Goal: Task Accomplishment & Management: Complete application form

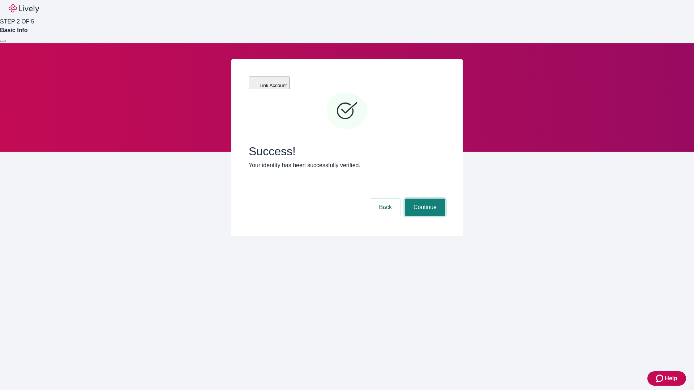
click at [424, 199] on button "Continue" at bounding box center [425, 207] width 40 height 17
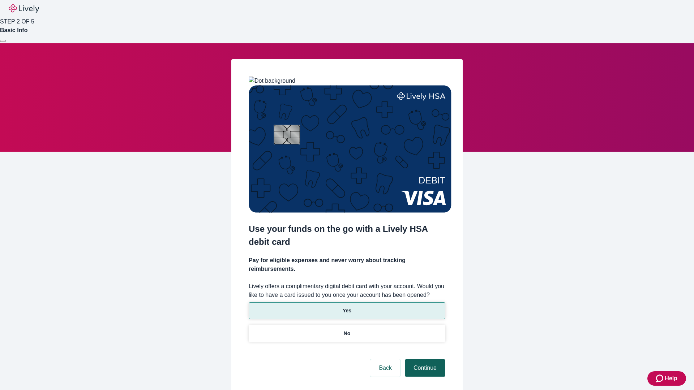
click at [346, 330] on p "No" at bounding box center [347, 334] width 7 height 8
click at [424, 359] on button "Continue" at bounding box center [425, 367] width 40 height 17
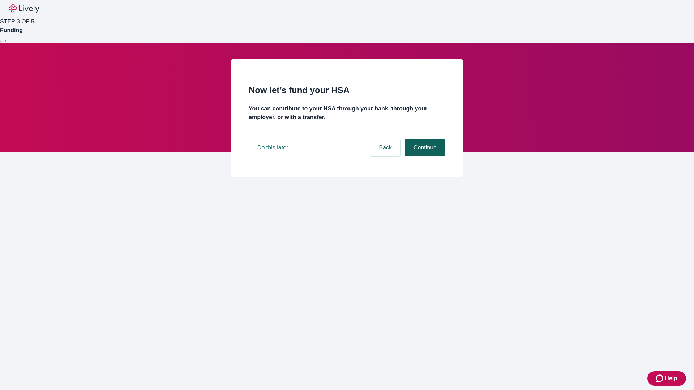
click at [424, 156] on button "Continue" at bounding box center [425, 147] width 40 height 17
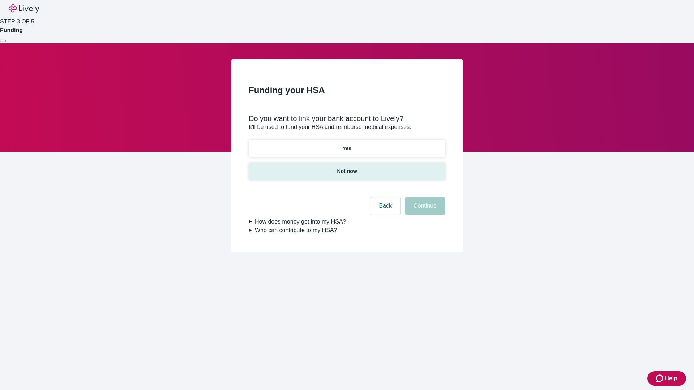
click at [346, 168] on p "Not now" at bounding box center [347, 172] width 20 height 8
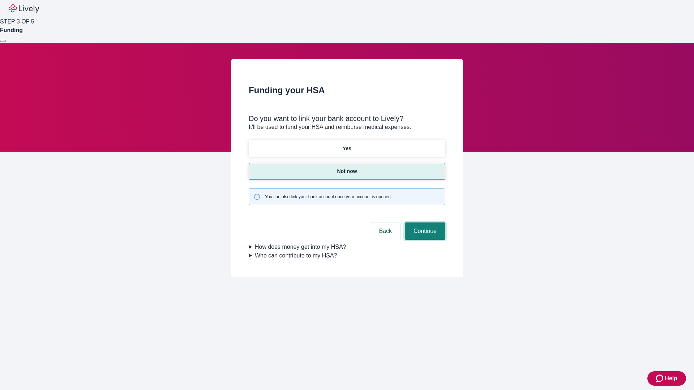
click at [424, 223] on button "Continue" at bounding box center [425, 231] width 40 height 17
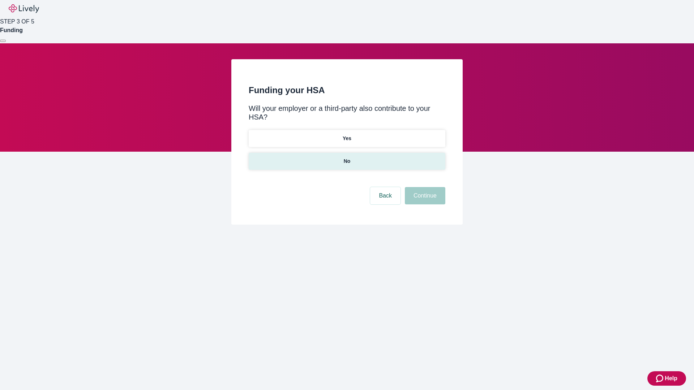
click at [346, 157] on p "No" at bounding box center [347, 161] width 7 height 8
click at [424, 187] on button "Continue" at bounding box center [425, 195] width 40 height 17
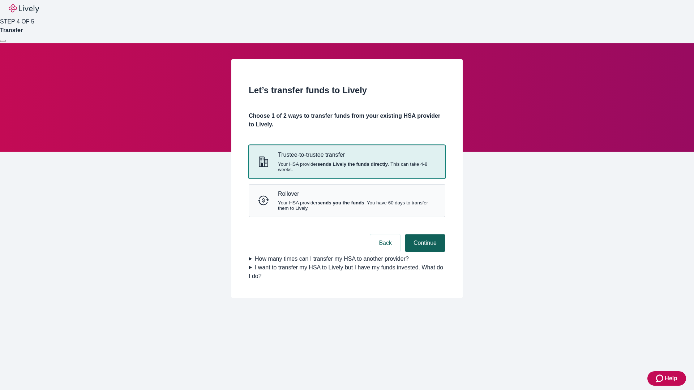
click at [346, 167] on strong "sends Lively the funds directly" at bounding box center [352, 163] width 70 height 5
click at [424, 252] on button "Continue" at bounding box center [425, 242] width 40 height 17
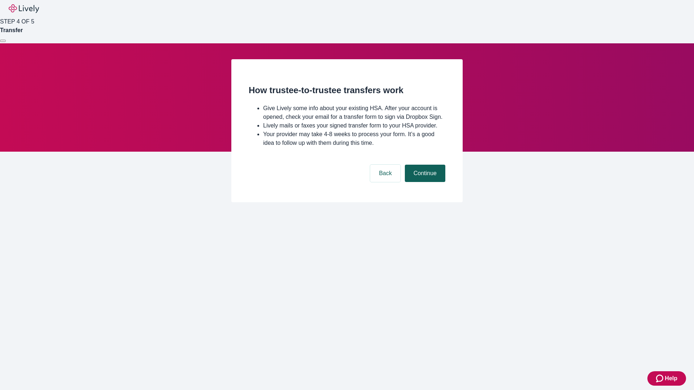
click at [424, 182] on button "Continue" at bounding box center [425, 173] width 40 height 17
